Goal: Information Seeking & Learning: Learn about a topic

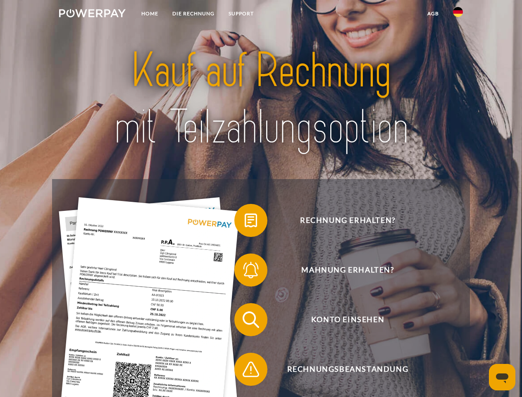
click at [92, 14] on img at bounding box center [92, 13] width 67 height 8
click at [458, 14] on img at bounding box center [458, 12] width 10 height 10
click at [433, 14] on link "agb" at bounding box center [433, 13] width 26 height 15
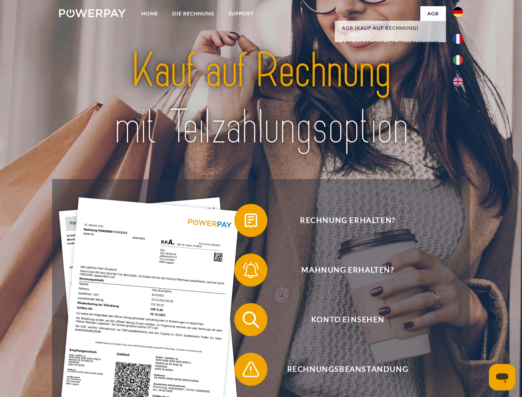
click at [245, 222] on span at bounding box center [238, 220] width 41 height 41
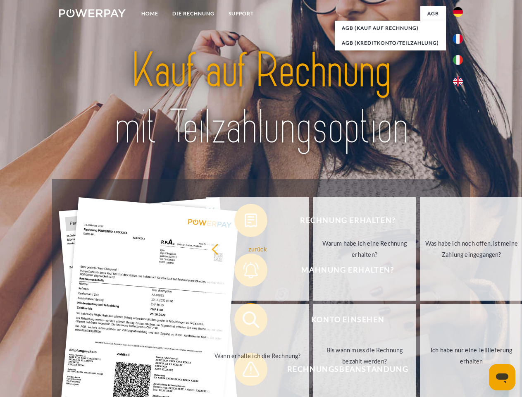
click at [245, 272] on div "Rechnung erhalten? Mahnung erhalten? Konto einsehen" at bounding box center [260, 344] width 417 height 331
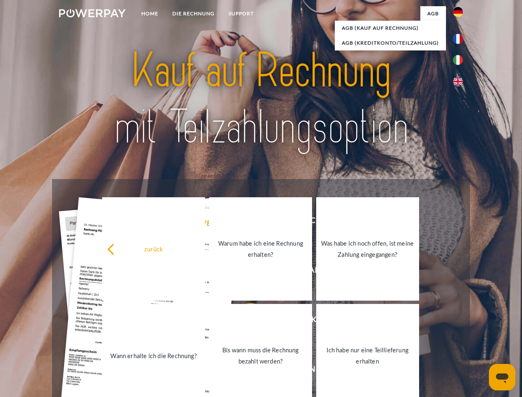
click at [245, 321] on link "Bis wann muss die Rechnung bezahlt werden?" at bounding box center [260, 355] width 103 height 103
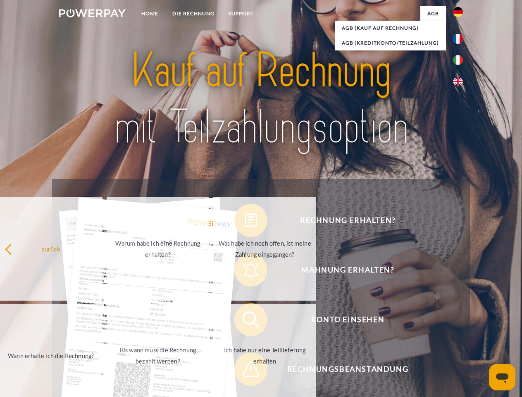
click at [245, 371] on span at bounding box center [238, 368] width 41 height 41
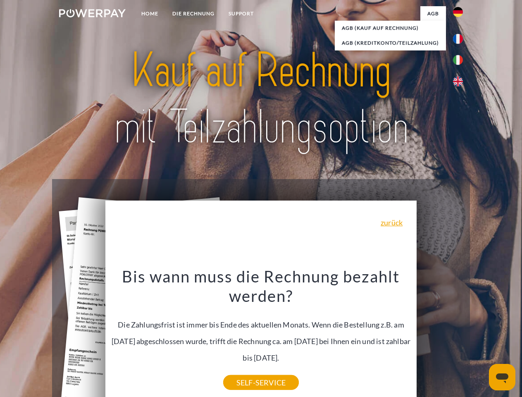
click at [502, 377] on icon "Messaging-Fenster öffnen" at bounding box center [502, 378] width 12 height 10
